Goal: Entertainment & Leisure: Consume media (video, audio)

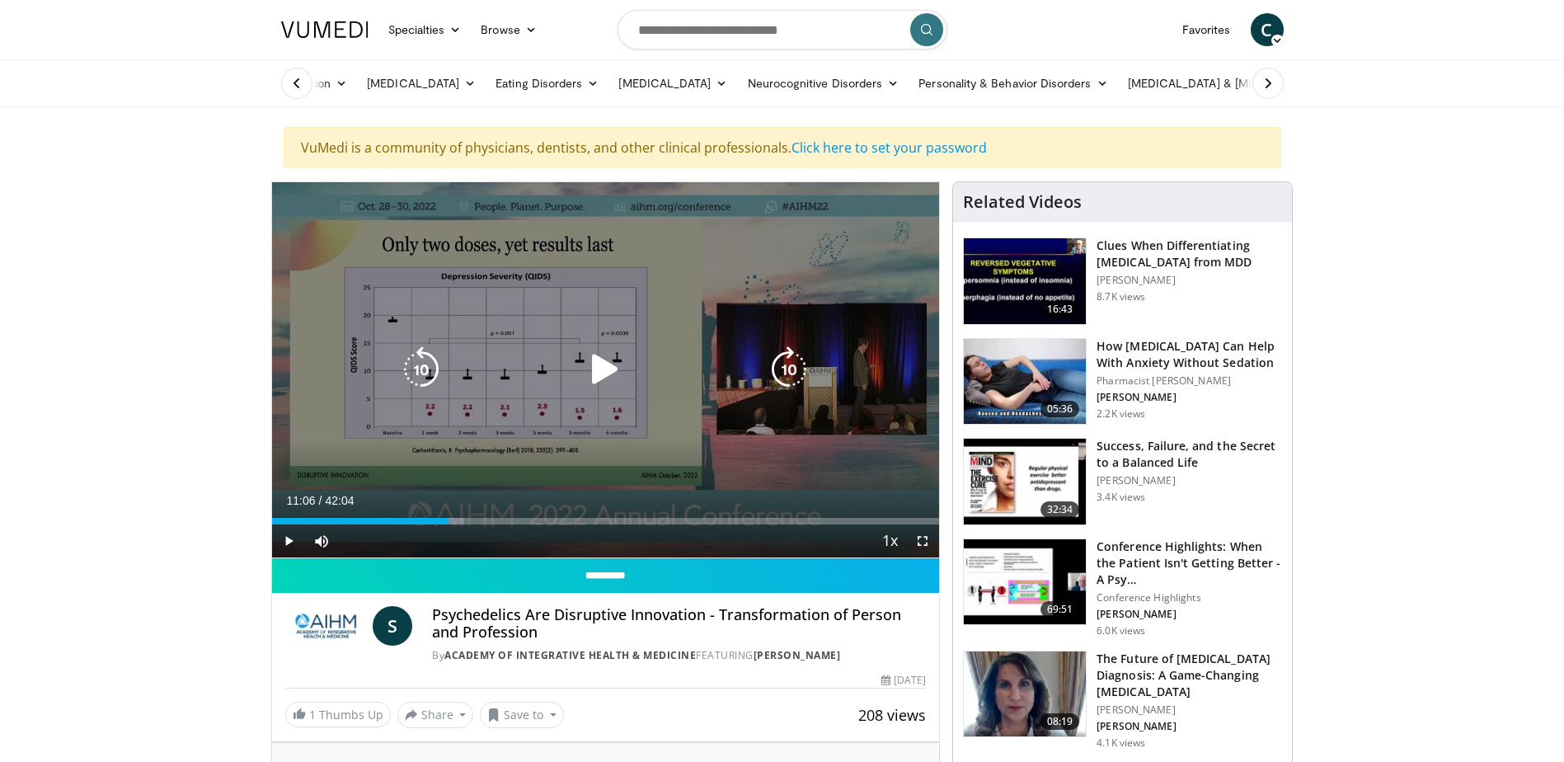
click at [603, 368] on icon "Video Player" at bounding box center [605, 369] width 46 height 46
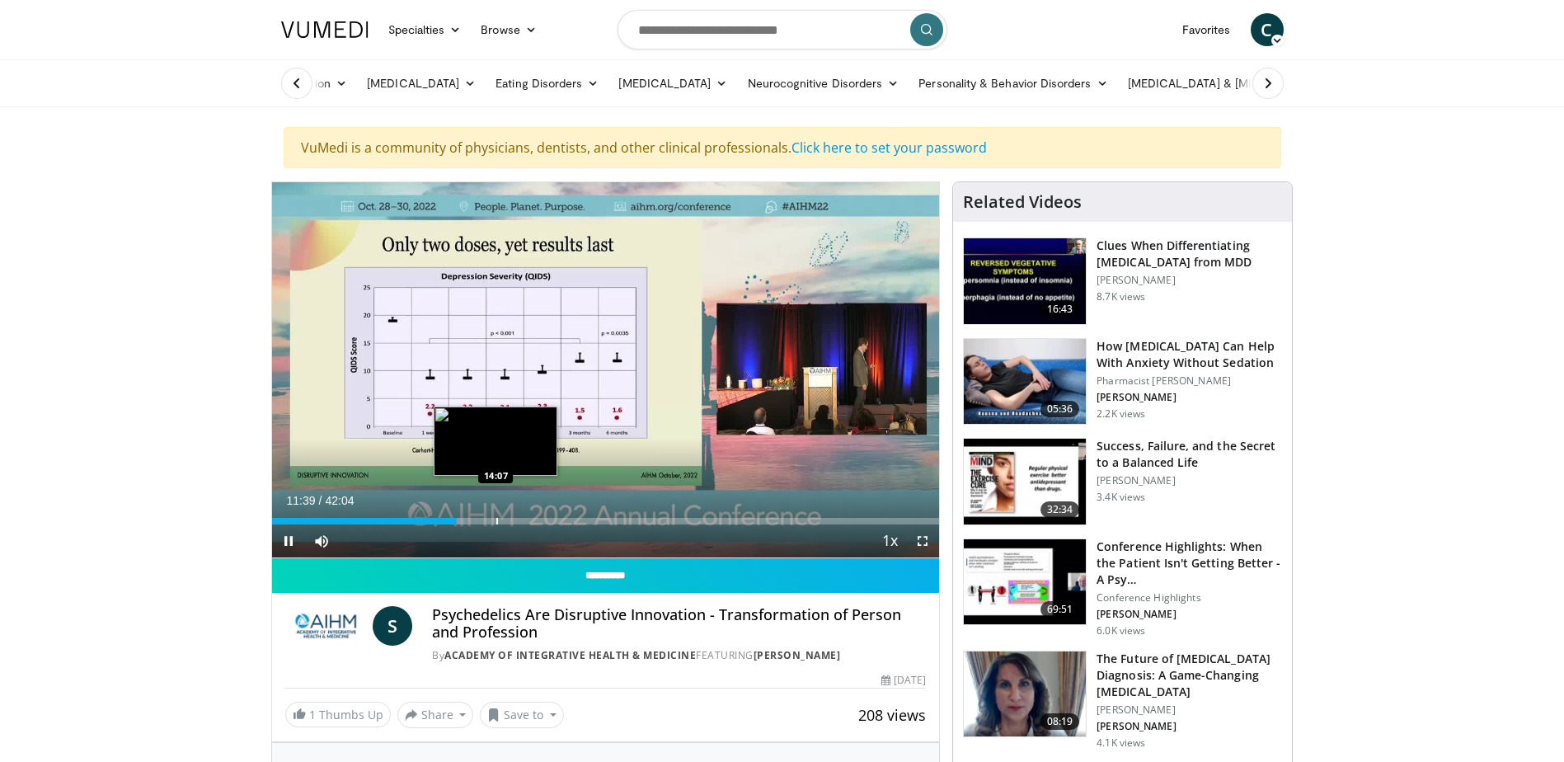
click at [495, 514] on div "Loaded : 28.88% 11:39 14:07" at bounding box center [606, 517] width 668 height 16
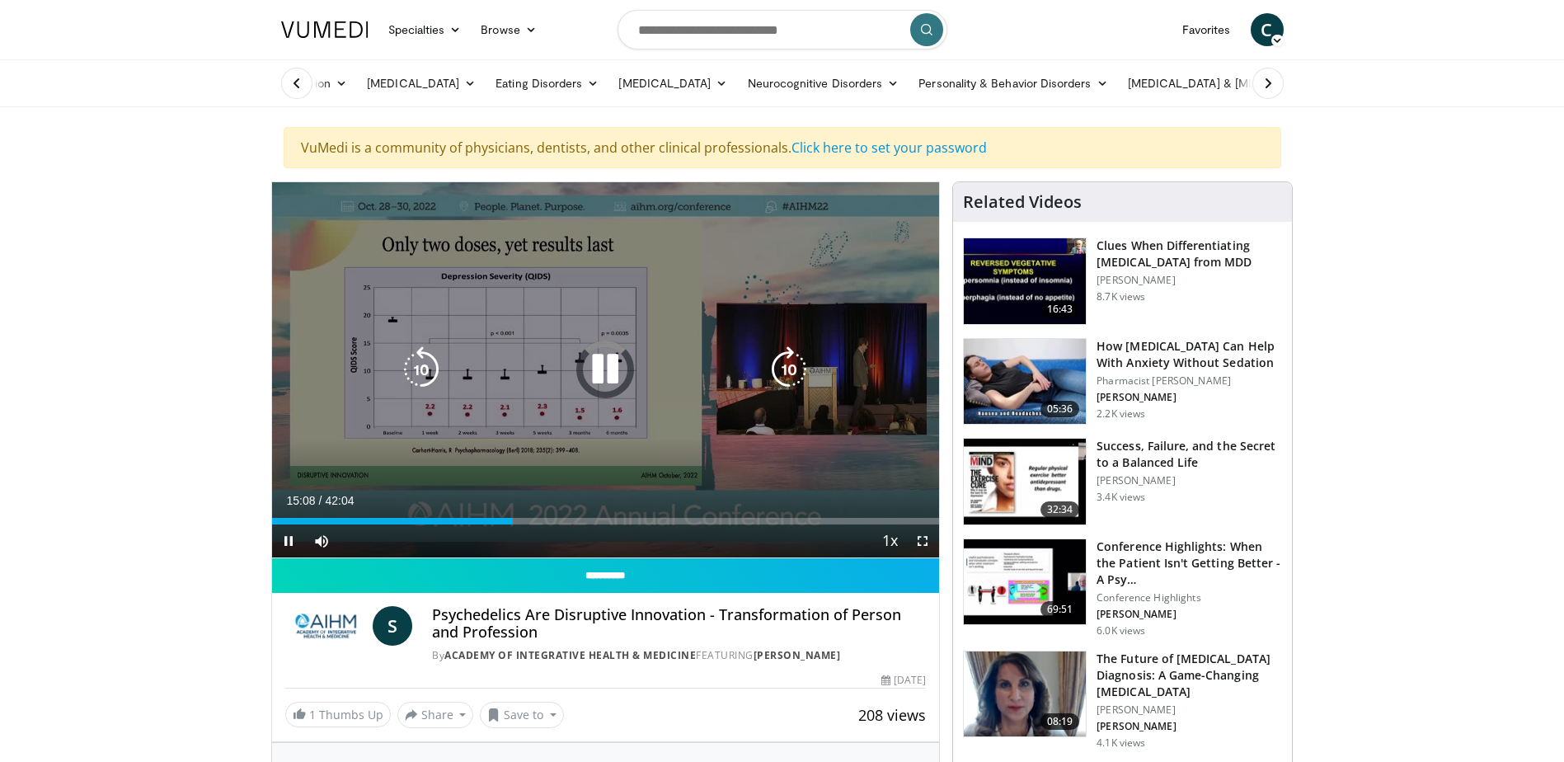
click at [614, 368] on icon "Video Player" at bounding box center [605, 369] width 46 height 46
click at [614, 368] on div "10 seconds Tap to unmute" at bounding box center [606, 369] width 668 height 375
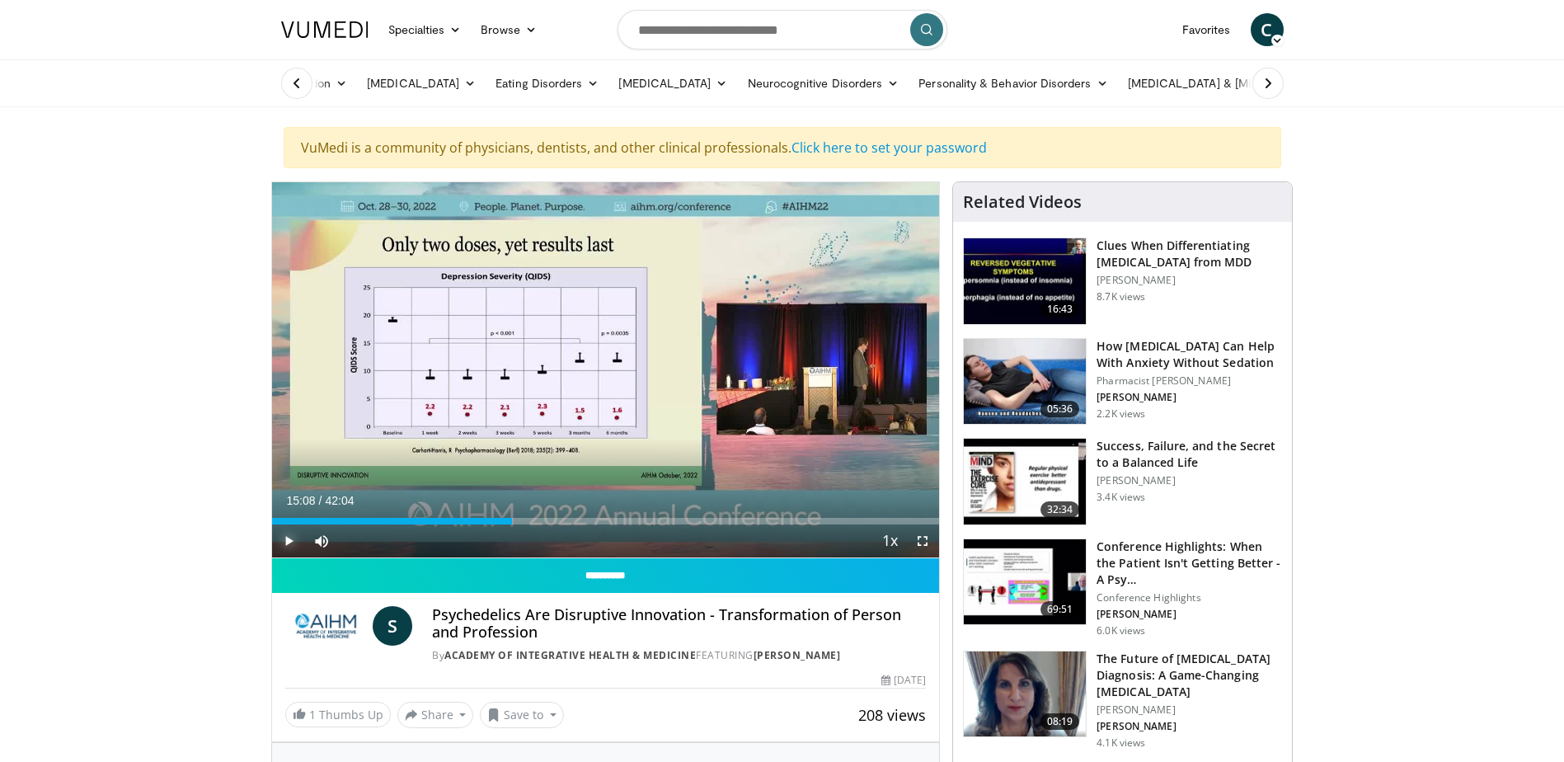
click at [287, 537] on span "Video Player" at bounding box center [288, 540] width 33 height 33
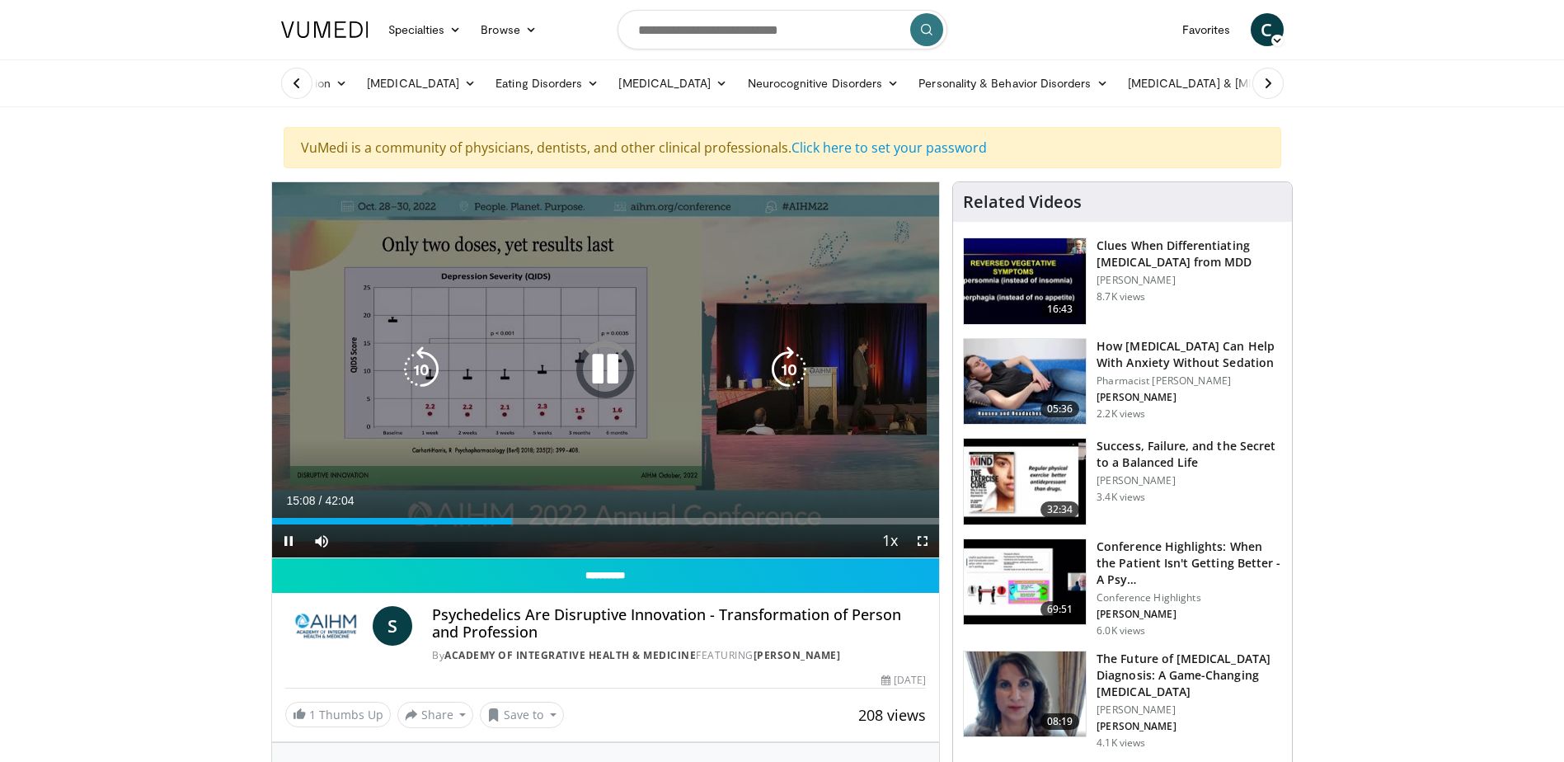
click at [798, 366] on icon "Video Player" at bounding box center [789, 369] width 46 height 46
click at [601, 364] on icon "Video Player" at bounding box center [605, 369] width 46 height 46
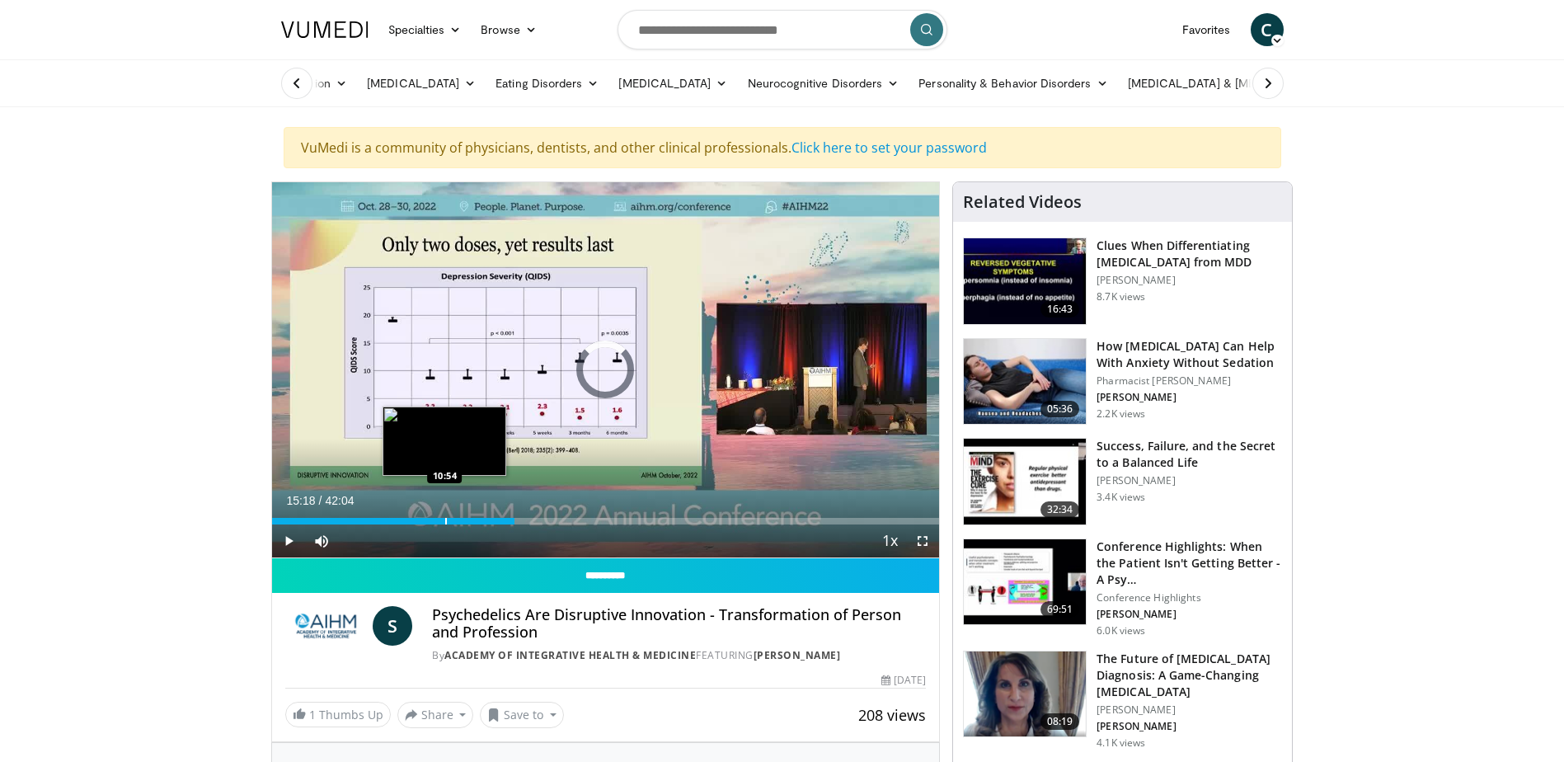
click at [444, 513] on div "Loaded : 0.00% 15:18 10:54" at bounding box center [606, 517] width 668 height 16
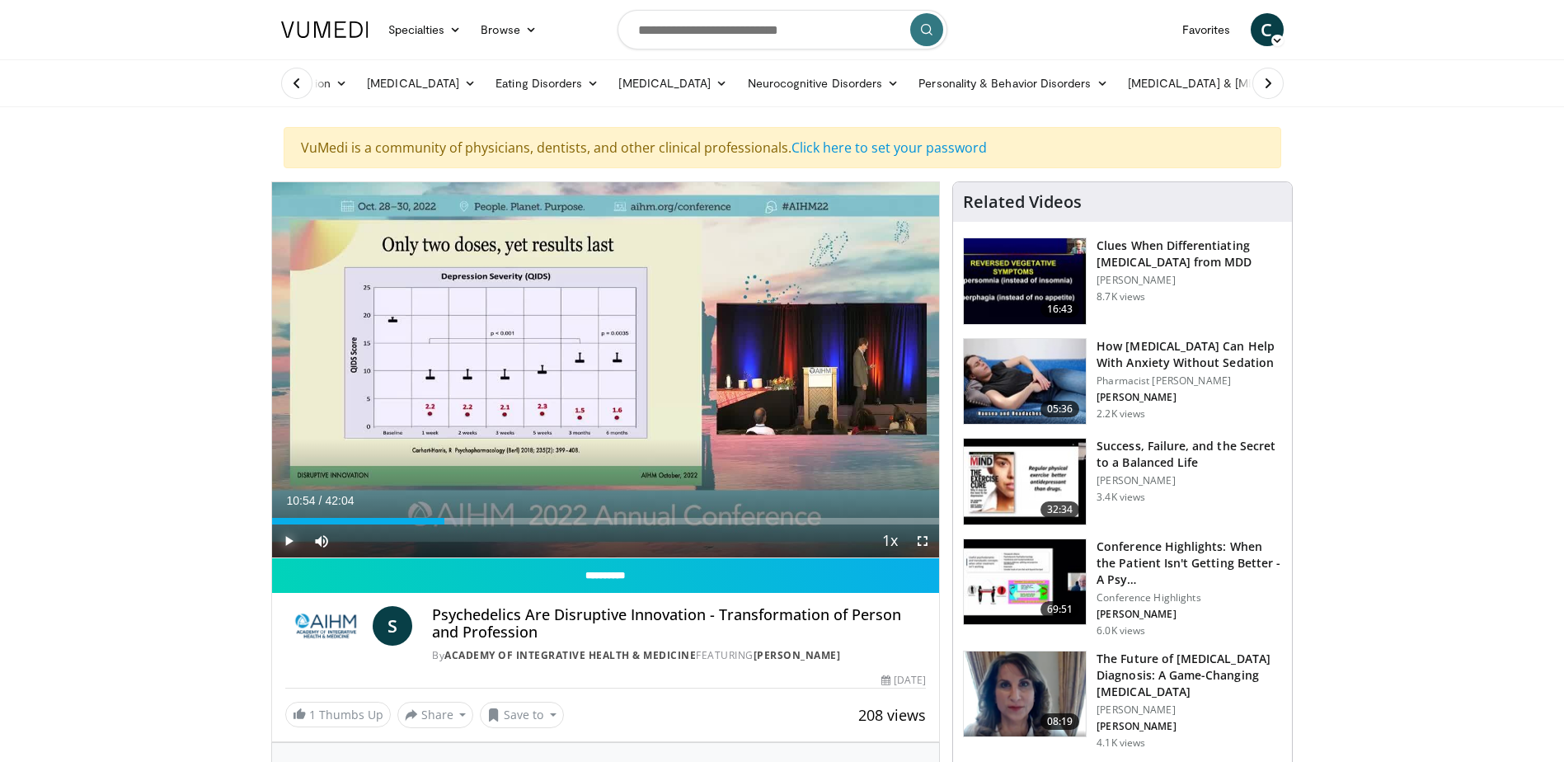
click at [286, 533] on span "Video Player" at bounding box center [288, 540] width 33 height 33
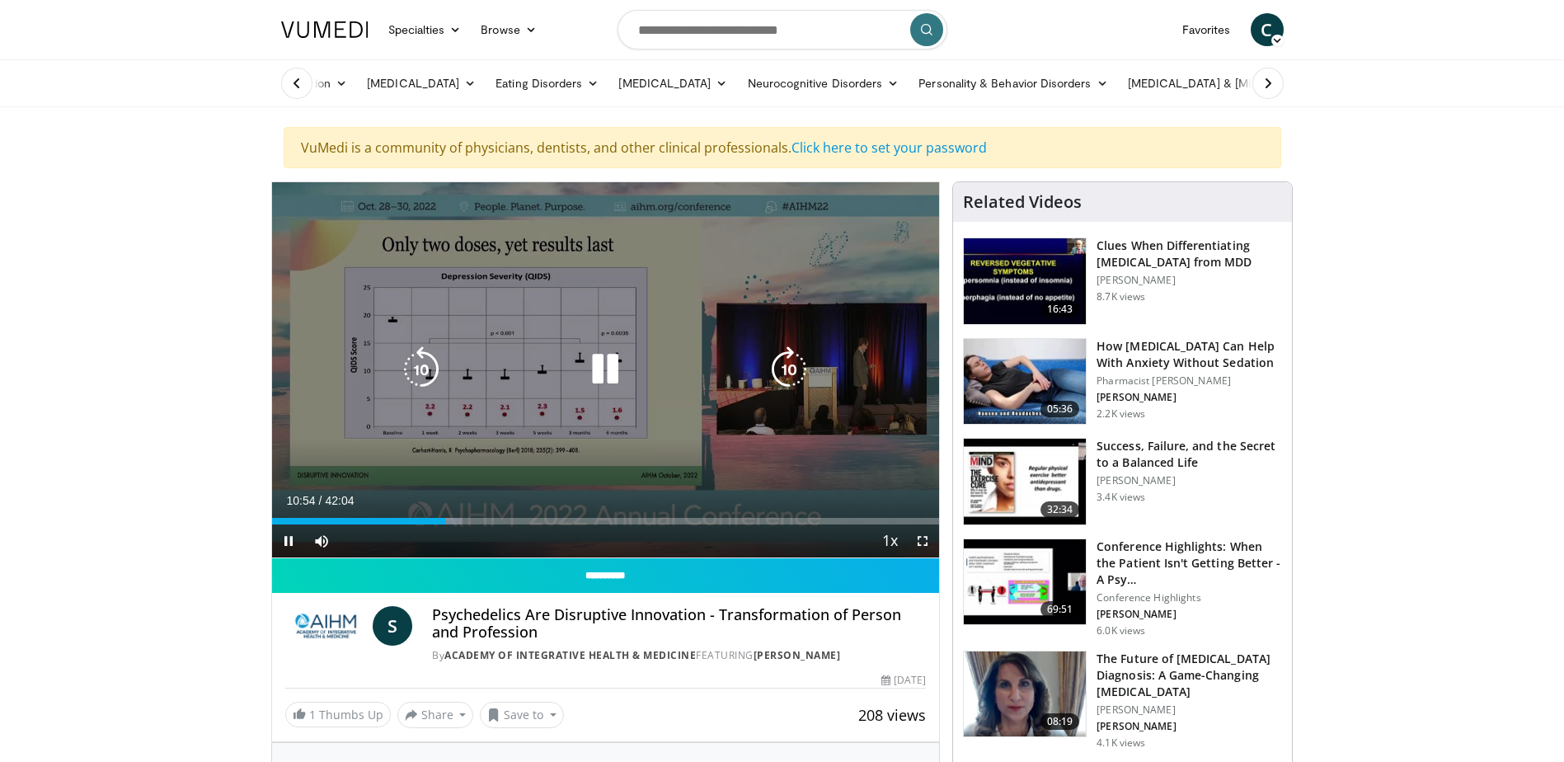
click at [773, 368] on icon "Video Player" at bounding box center [789, 369] width 46 height 46
click at [786, 367] on icon "Video Player" at bounding box center [789, 369] width 46 height 46
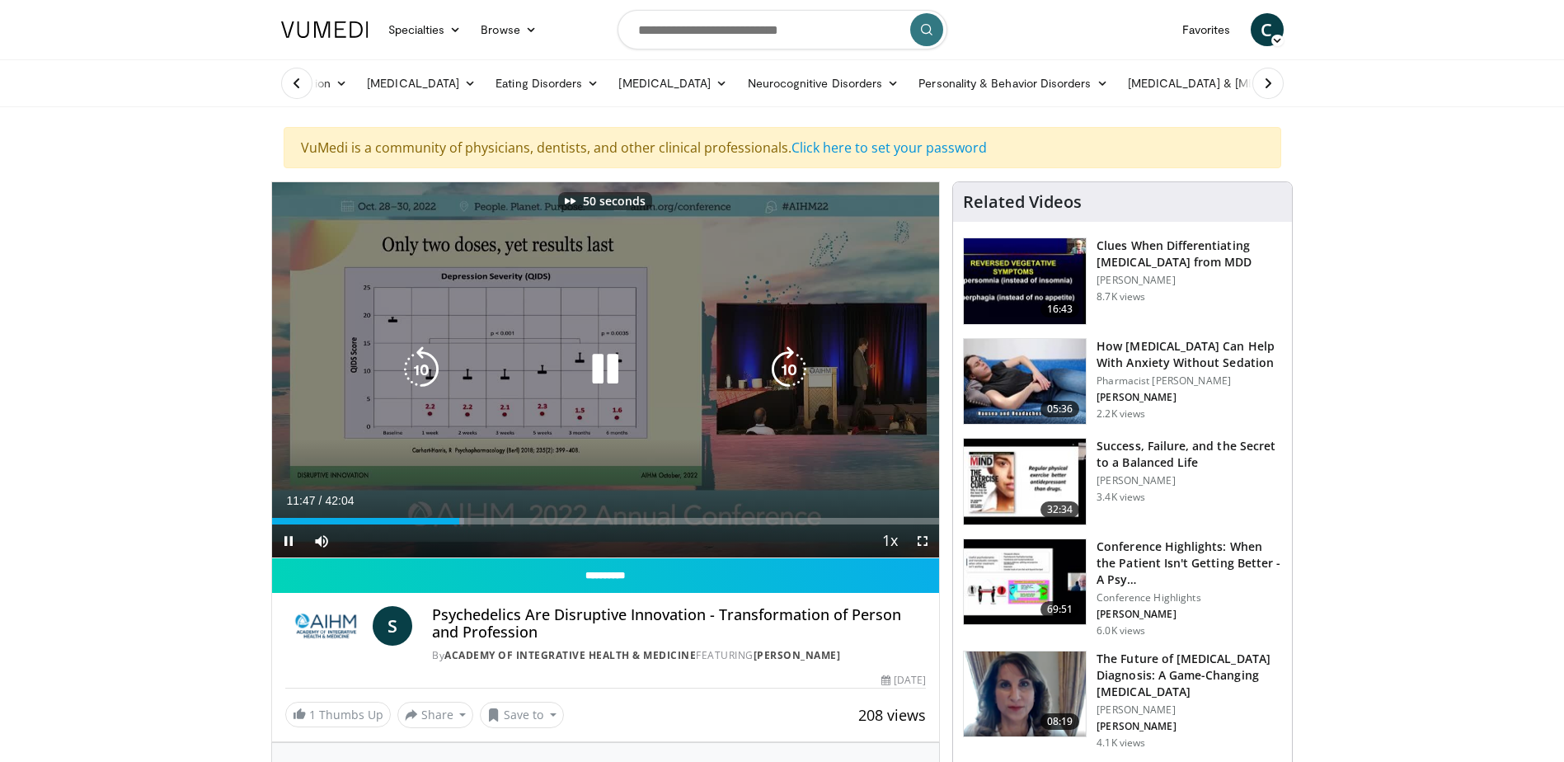
click at [786, 367] on icon "Video Player" at bounding box center [789, 369] width 46 height 46
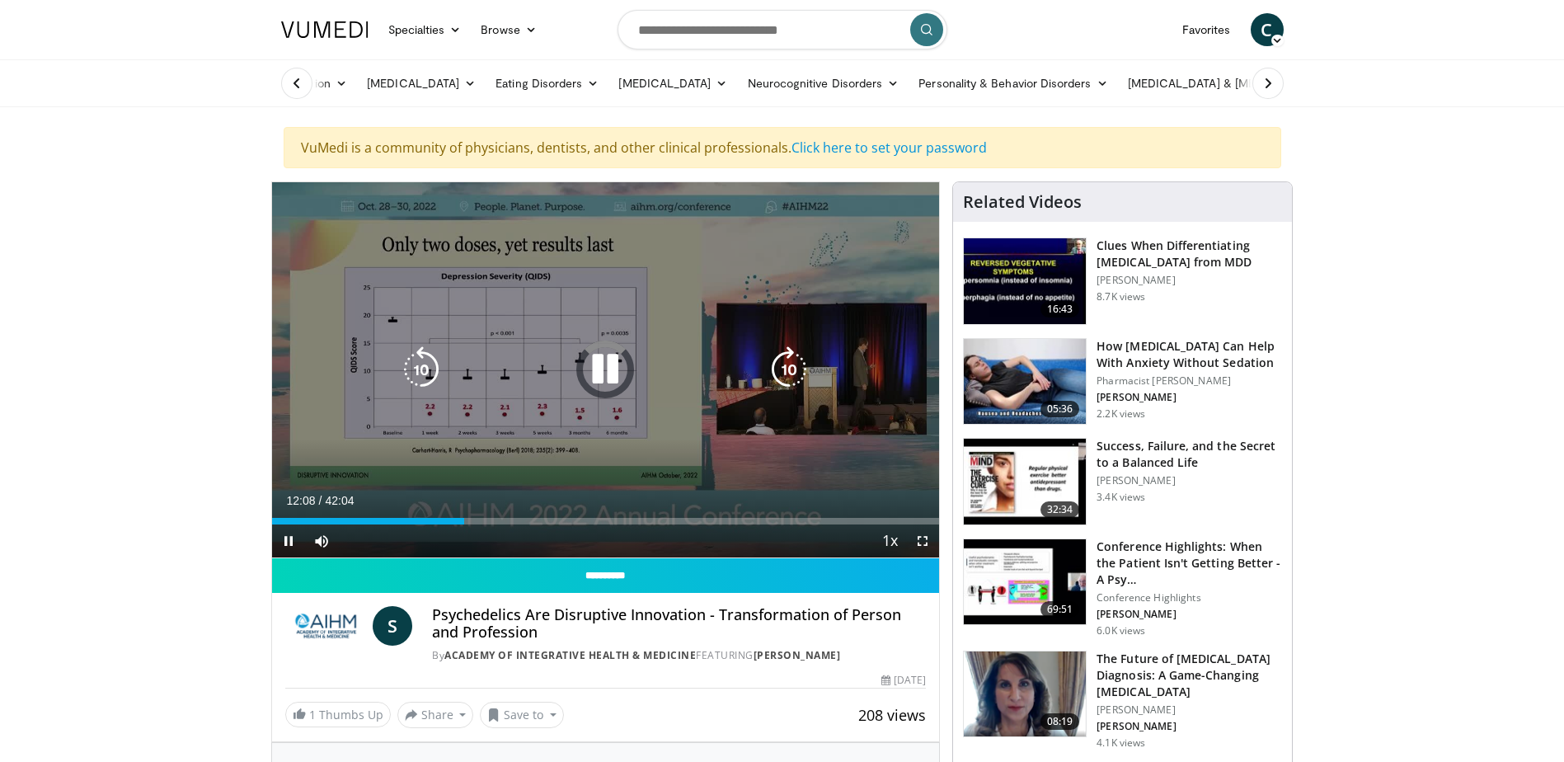
click at [434, 362] on icon "Video Player" at bounding box center [421, 369] width 46 height 46
click at [426, 361] on icon "Video Player" at bounding box center [421, 369] width 46 height 46
click at [610, 361] on icon "Video Player" at bounding box center [605, 369] width 46 height 46
click at [425, 363] on icon "Video Player" at bounding box center [421, 369] width 46 height 46
click at [592, 373] on icon "Video Player" at bounding box center [605, 369] width 46 height 46
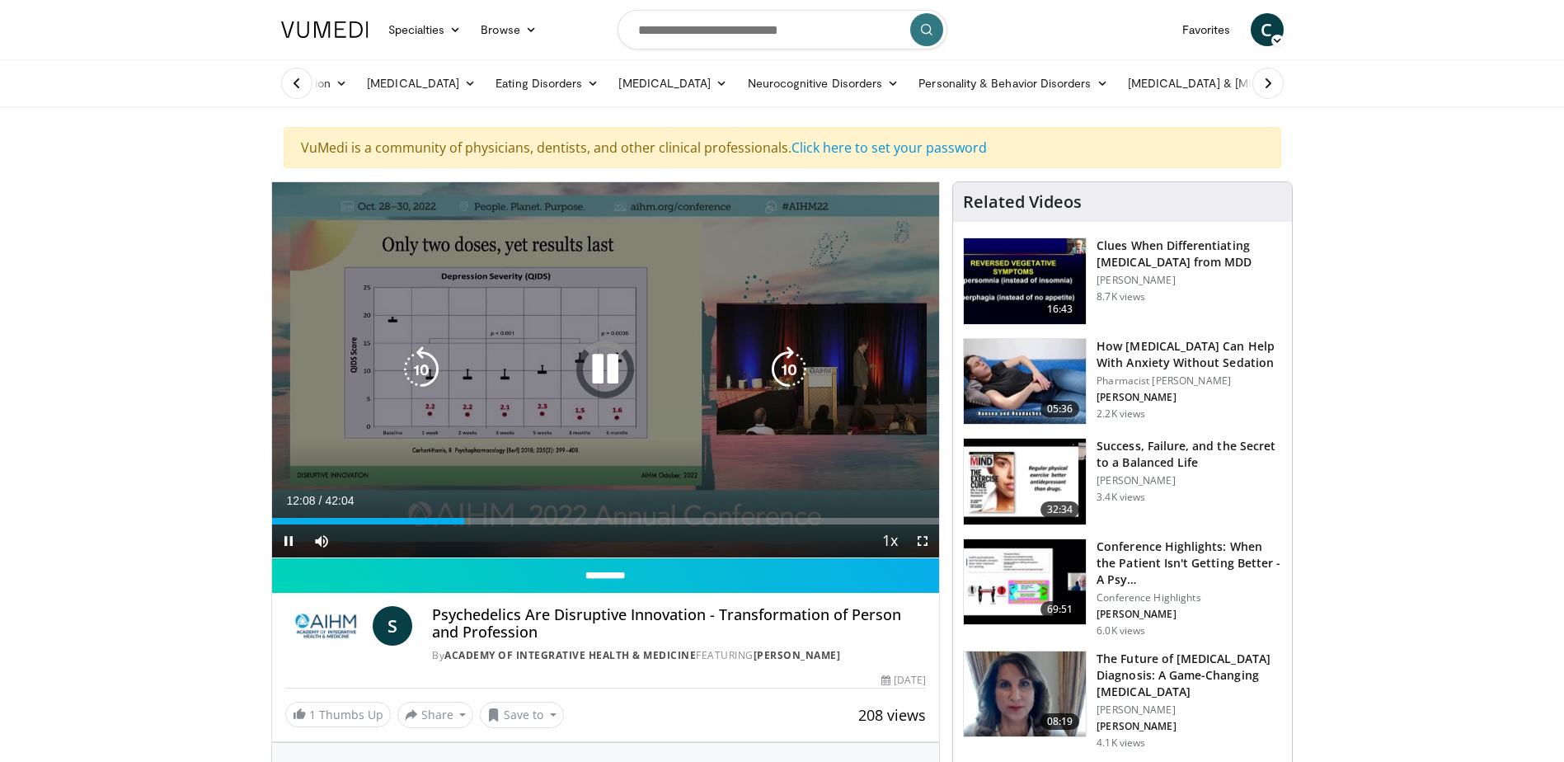
click at [601, 367] on icon "Video Player" at bounding box center [605, 369] width 46 height 46
click at [432, 358] on icon "Video Player" at bounding box center [421, 369] width 46 height 46
click at [607, 364] on icon "Video Player" at bounding box center [605, 369] width 46 height 46
